Goal: Task Accomplishment & Management: Complete application form

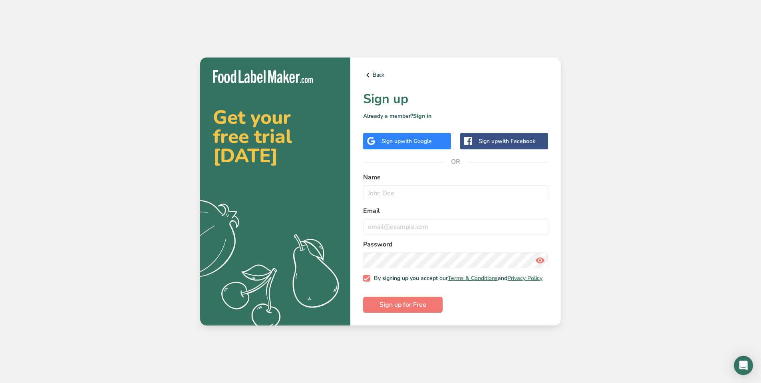
click at [419, 138] on span "with Google" at bounding box center [416, 142] width 31 height 8
click at [411, 138] on span "with Google" at bounding box center [416, 142] width 31 height 8
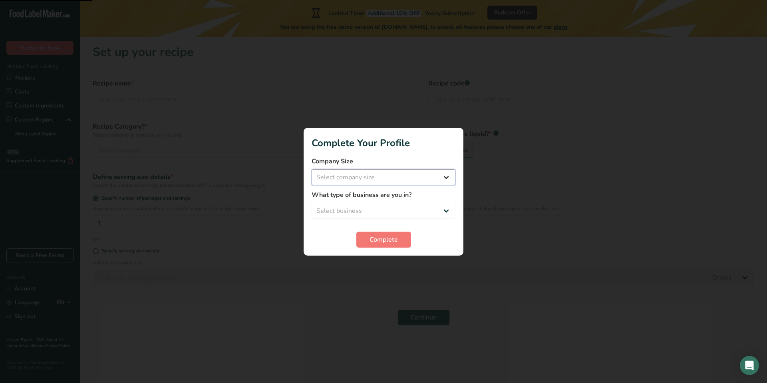
click at [431, 180] on select "Select company size Fewer than 10 Employees 10 to 50 Employees 51 to 500 Employ…" at bounding box center [384, 177] width 144 height 16
select select "1"
click at [312, 169] on select "Select company size Fewer than 10 Employees 10 to 50 Employees 51 to 500 Employ…" at bounding box center [384, 177] width 144 height 16
click at [407, 209] on select "Select business Packaged Food Manufacturer Restaurant & Cafe Bakery Meal Plans …" at bounding box center [384, 211] width 144 height 16
select select "5"
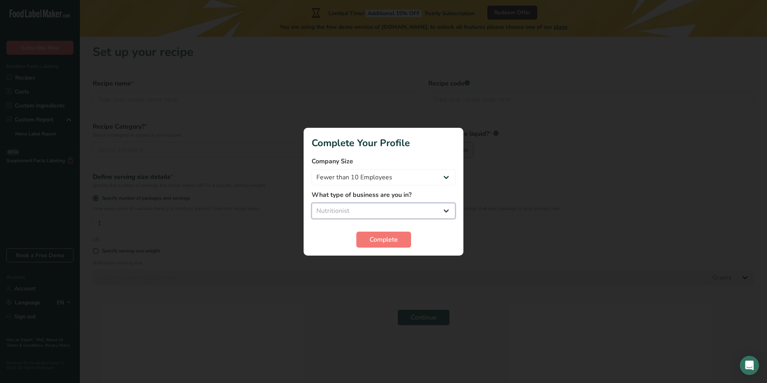
click at [312, 203] on select "Select business Packaged Food Manufacturer Restaurant & Cafe Bakery Meal Plans …" at bounding box center [384, 211] width 144 height 16
click at [391, 241] on span "Complete" at bounding box center [384, 240] width 28 height 10
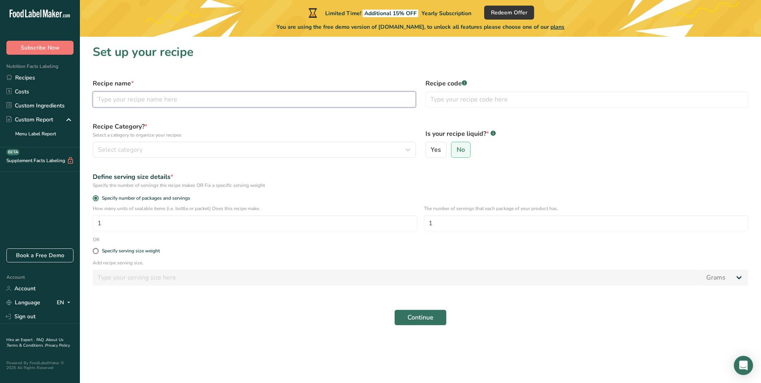
click at [244, 102] on input "text" at bounding box center [254, 100] width 323 height 16
type input "E"
type input "Candy canes"
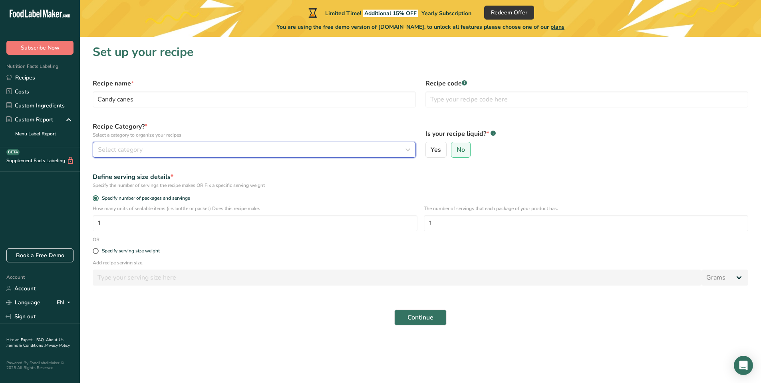
click at [200, 151] on div "Select category" at bounding box center [252, 150] width 308 height 10
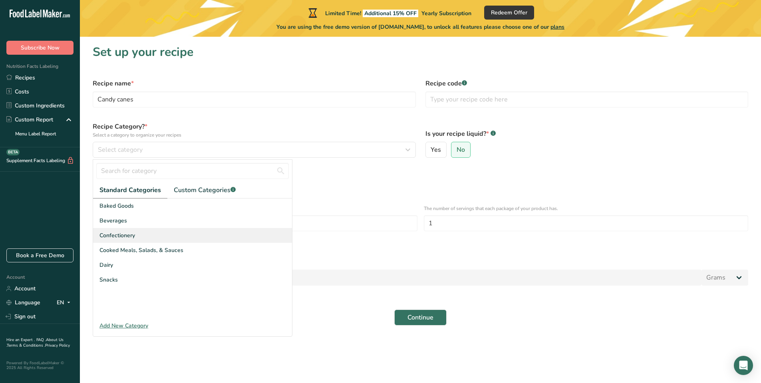
click at [148, 235] on div "Confectionery" at bounding box center [192, 235] width 199 height 15
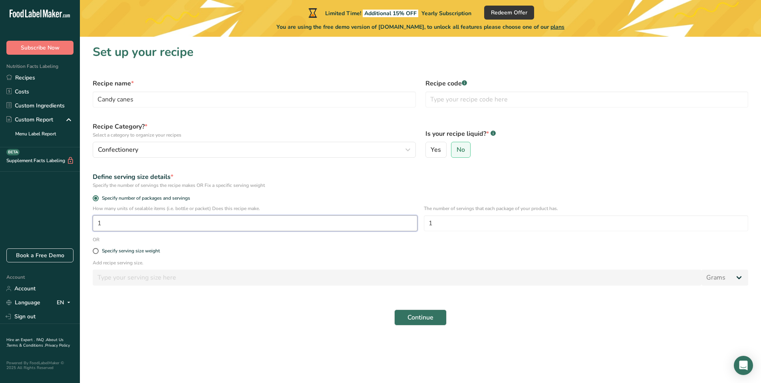
click at [170, 223] on input "1" at bounding box center [255, 223] width 325 height 16
type input "1"
click at [447, 222] on input "1" at bounding box center [586, 223] width 325 height 16
type input "24"
click at [285, 224] on input "1" at bounding box center [255, 223] width 325 height 16
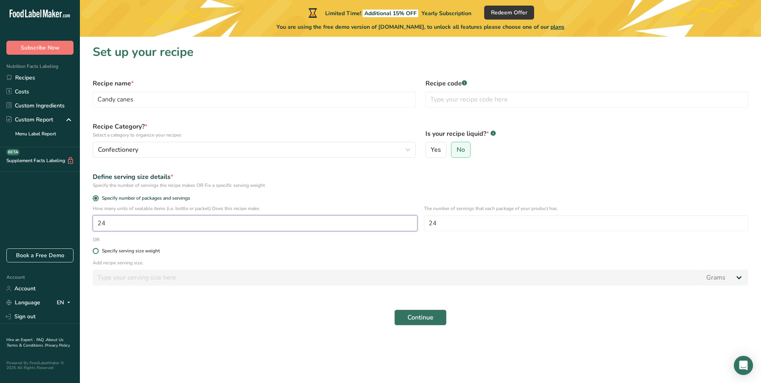
type input "24"
click at [96, 251] on span at bounding box center [96, 251] width 6 height 6
click at [96, 251] on input "Specify serving size weight" at bounding box center [95, 251] width 5 height 5
radio input "true"
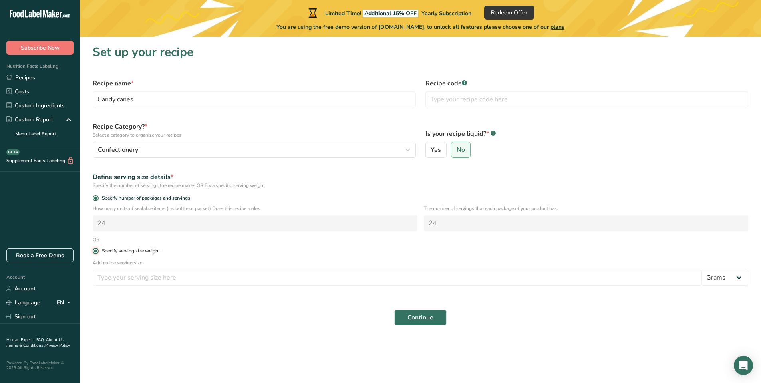
radio input "false"
click at [177, 278] on input "number" at bounding box center [397, 278] width 609 height 16
type input "10"
click at [426, 318] on span "Continue" at bounding box center [421, 318] width 26 height 10
